Goal: Information Seeking & Learning: Understand process/instructions

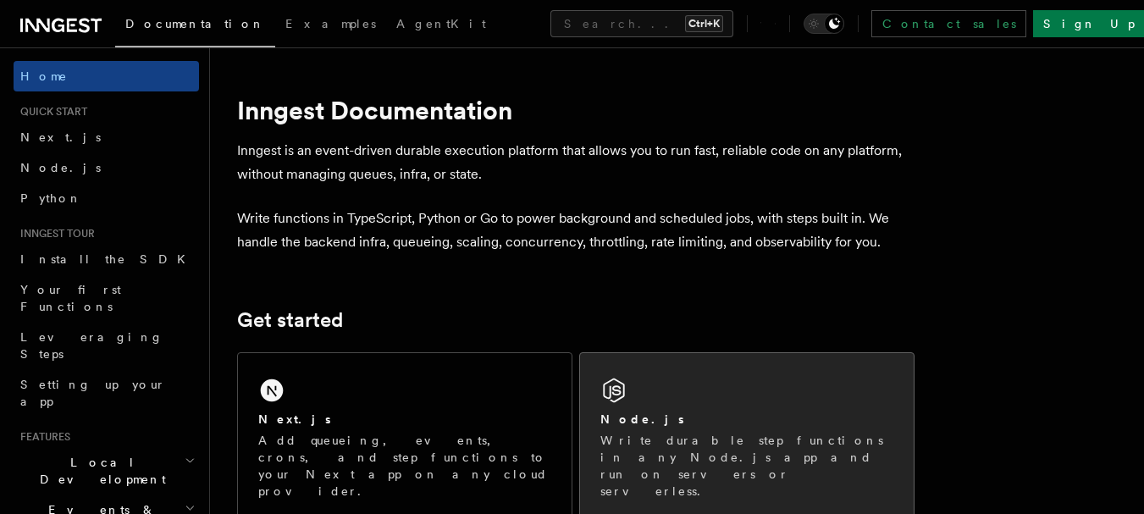
click at [716, 401] on div "Node.js Write durable step functions in any Node.js app and run on servers or s…" at bounding box center [747, 436] width 334 height 167
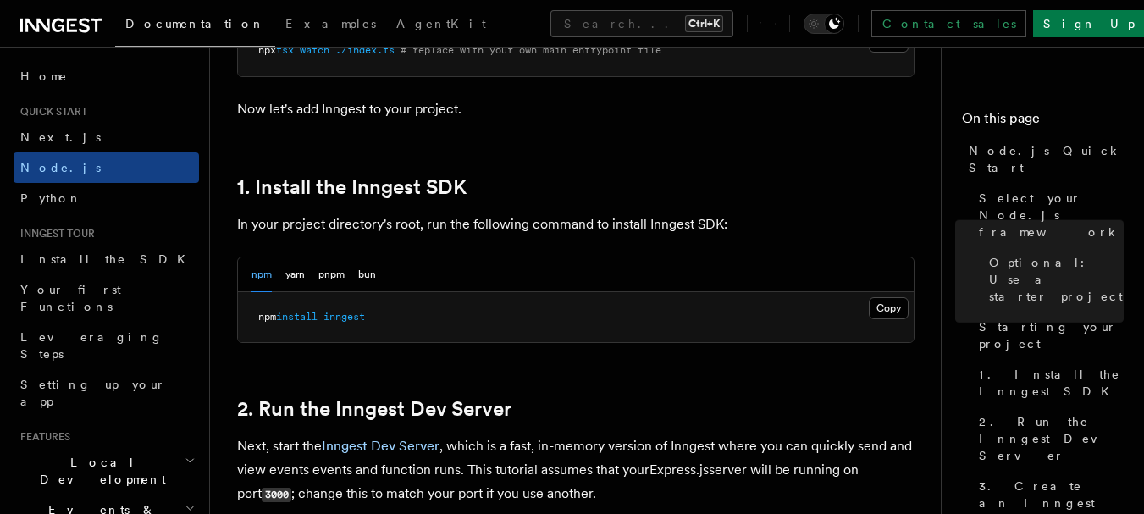
scroll to position [1016, 0]
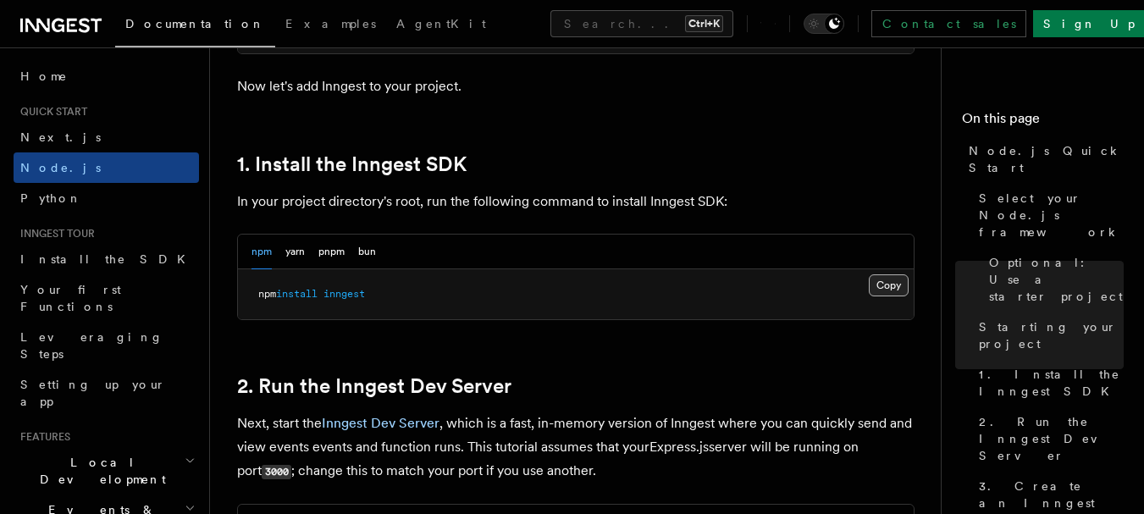
click at [884, 286] on button "Copy Copied" at bounding box center [889, 285] width 40 height 22
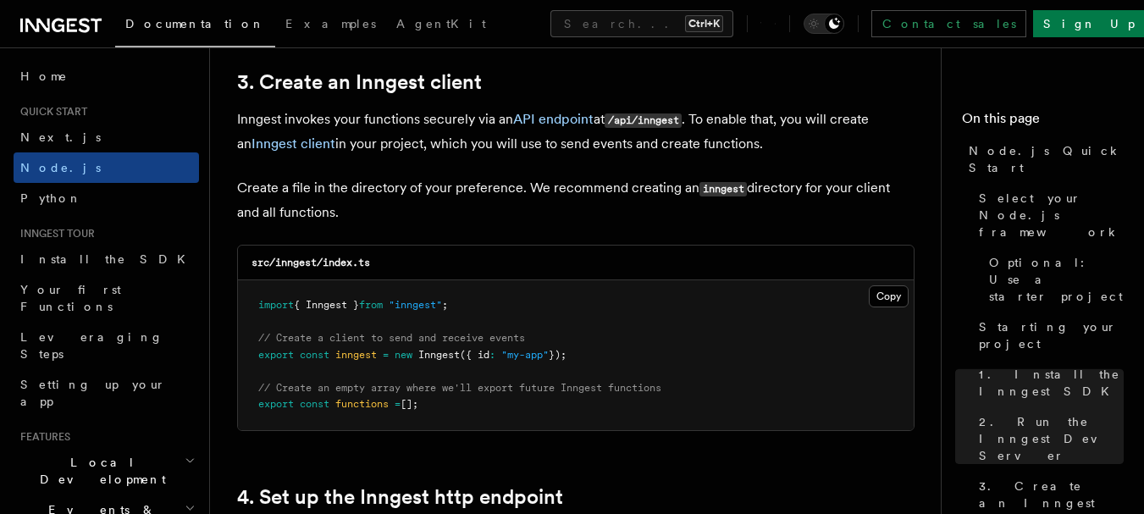
scroll to position [2117, 0]
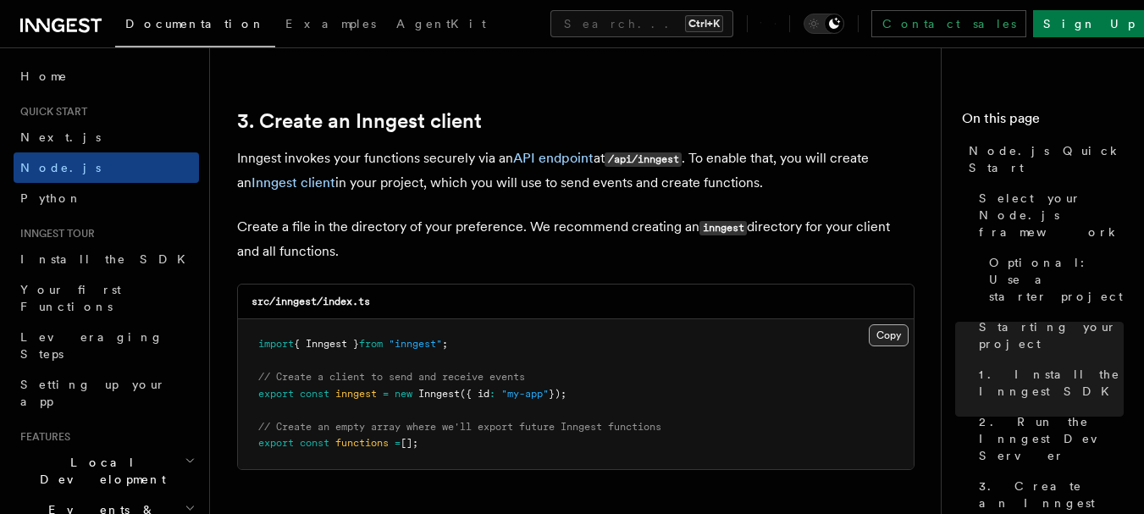
click at [881, 337] on button "Copy Copied" at bounding box center [889, 335] width 40 height 22
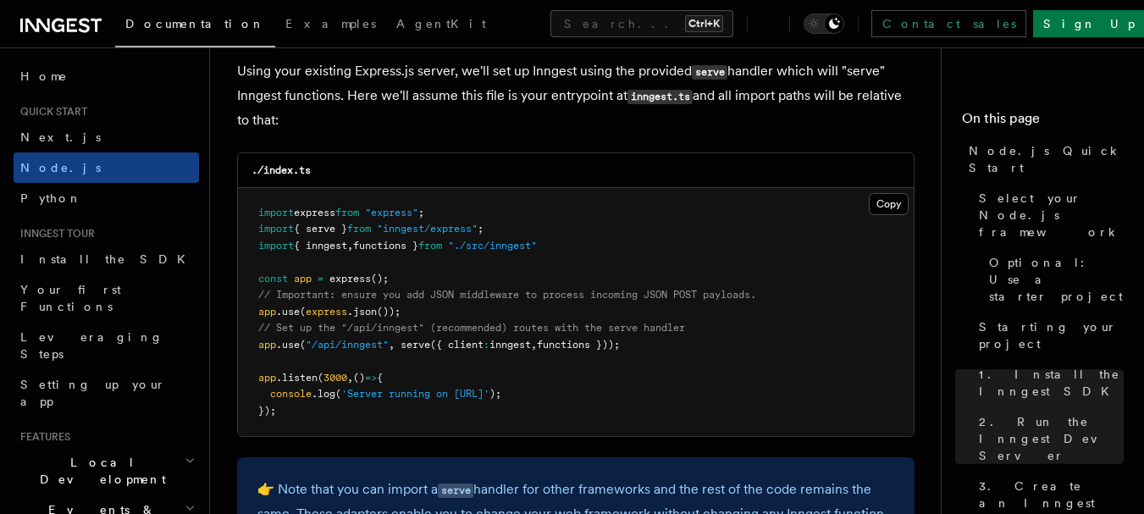
scroll to position [2625, 0]
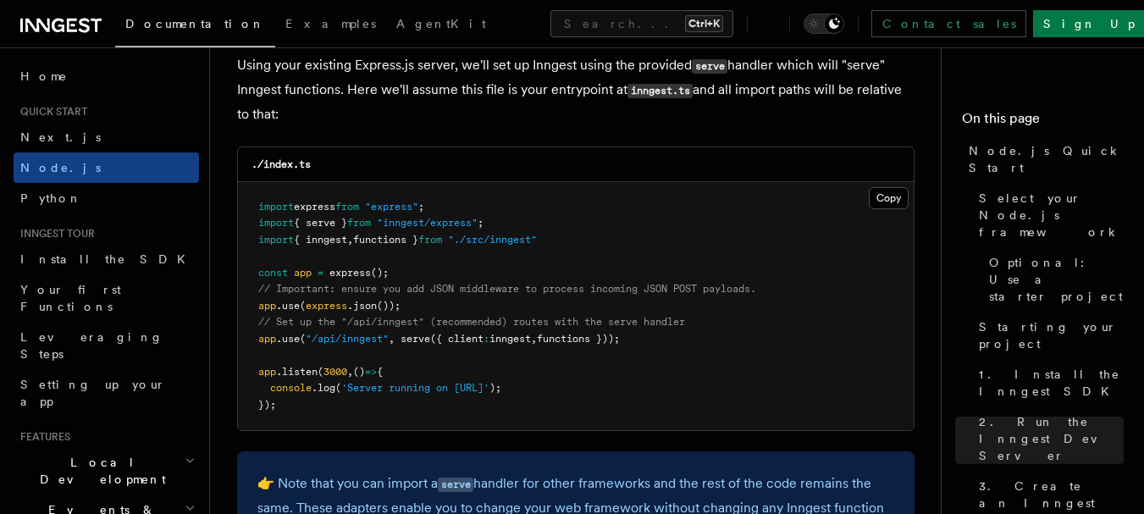
drag, startPoint x: 644, startPoint y: 338, endPoint x: 254, endPoint y: 345, distance: 390.4
click at [254, 345] on pre "import express from "express" ; import { serve } from "inngest/express" ; impor…" at bounding box center [576, 306] width 676 height 249
copy span "app .use ( "/api/inngest" , serve ({ client : inngest , functions }));"
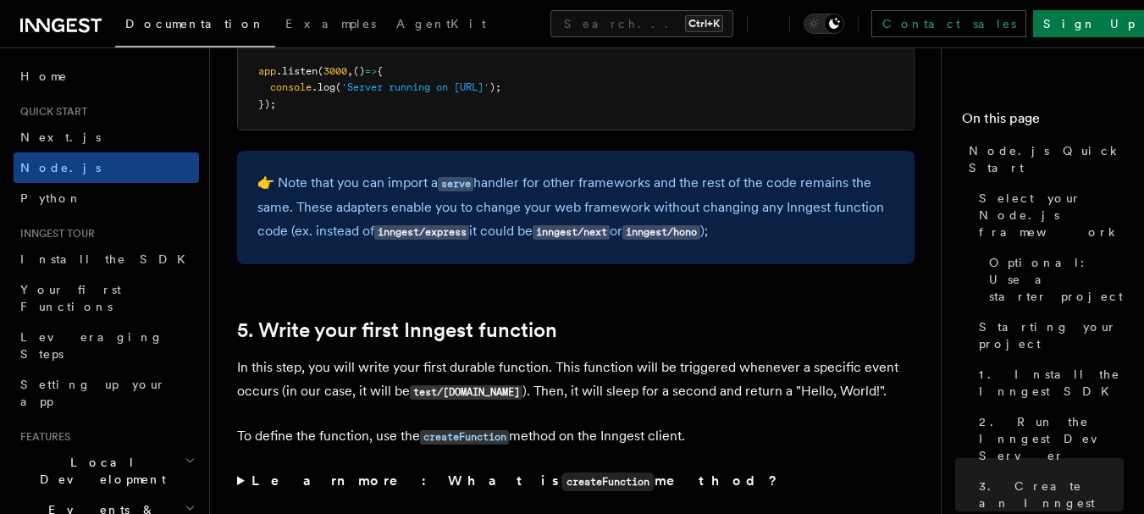
scroll to position [2879, 0]
